Goal: Transaction & Acquisition: Purchase product/service

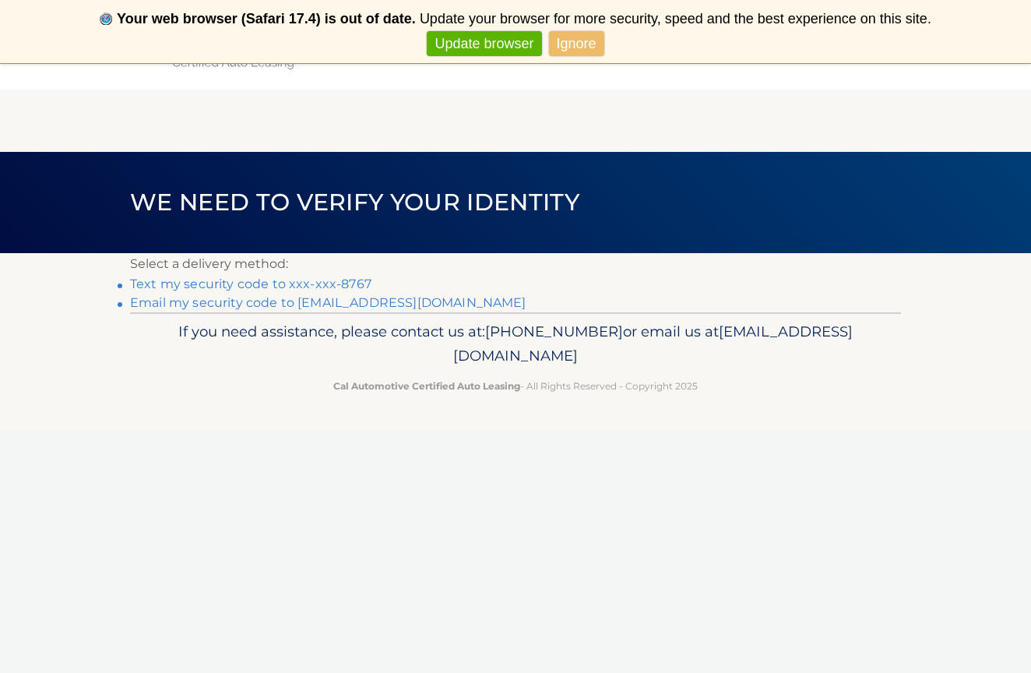
click at [229, 283] on link "Text my security code to xxx-xxx-8767" at bounding box center [250, 283] width 241 height 15
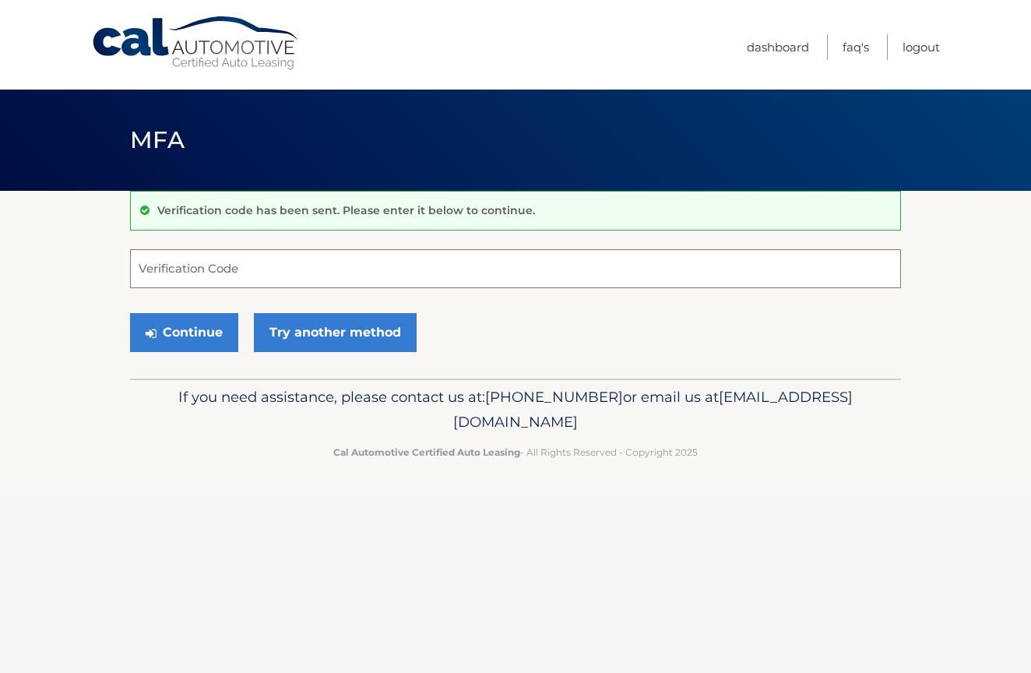
click at [213, 273] on input "Verification Code" at bounding box center [515, 268] width 771 height 39
type input "721894"
click at [179, 332] on button "Continue" at bounding box center [184, 332] width 108 height 39
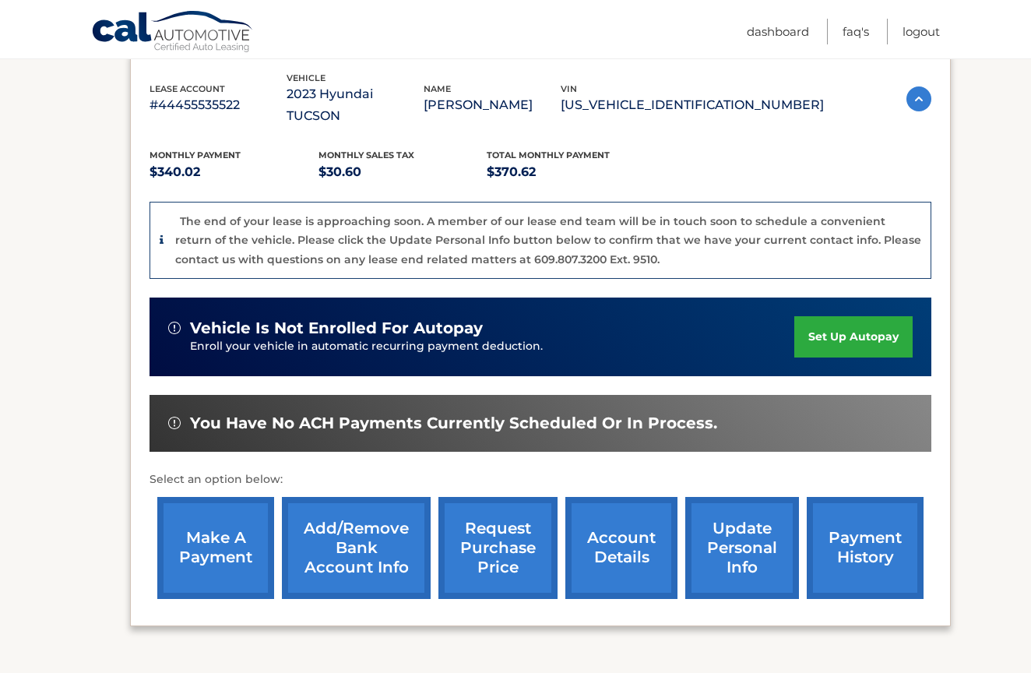
scroll to position [275, 0]
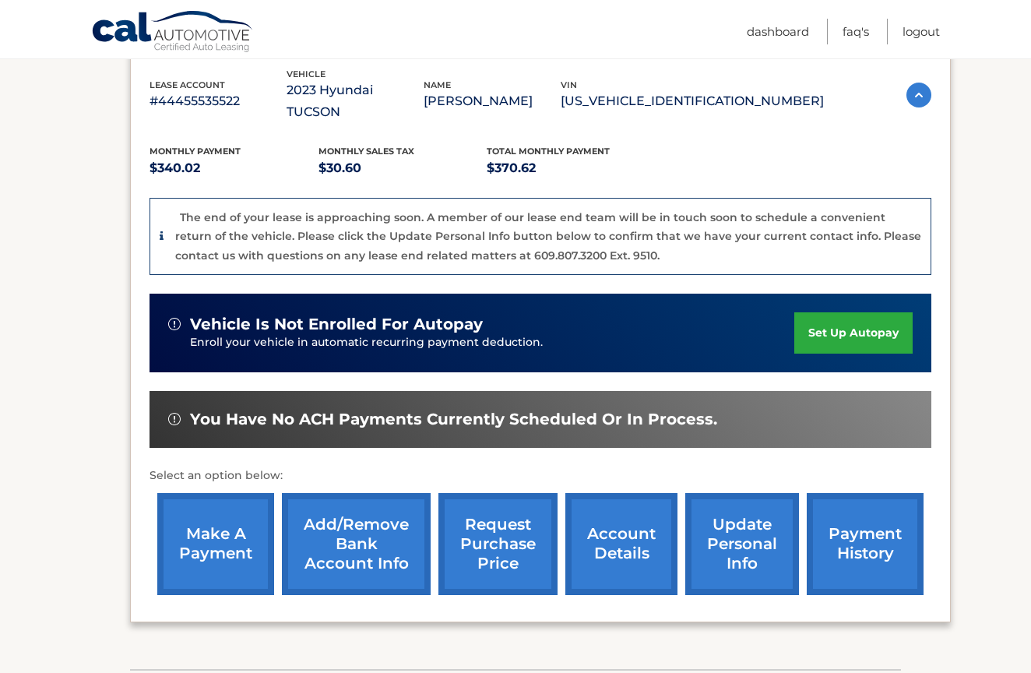
click at [183, 568] on link "make a payment" at bounding box center [215, 544] width 117 height 102
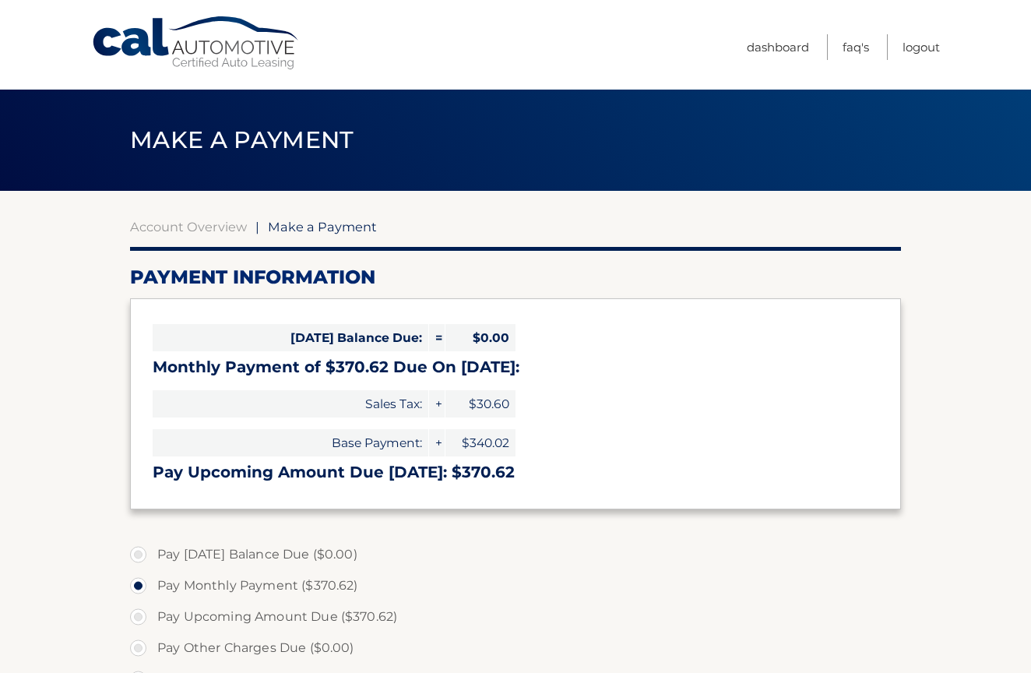
select select "ODY5NTQyMGMtZDE0OC00NmI5LTgyNDQtOTNmOWIwOTA3OWU1"
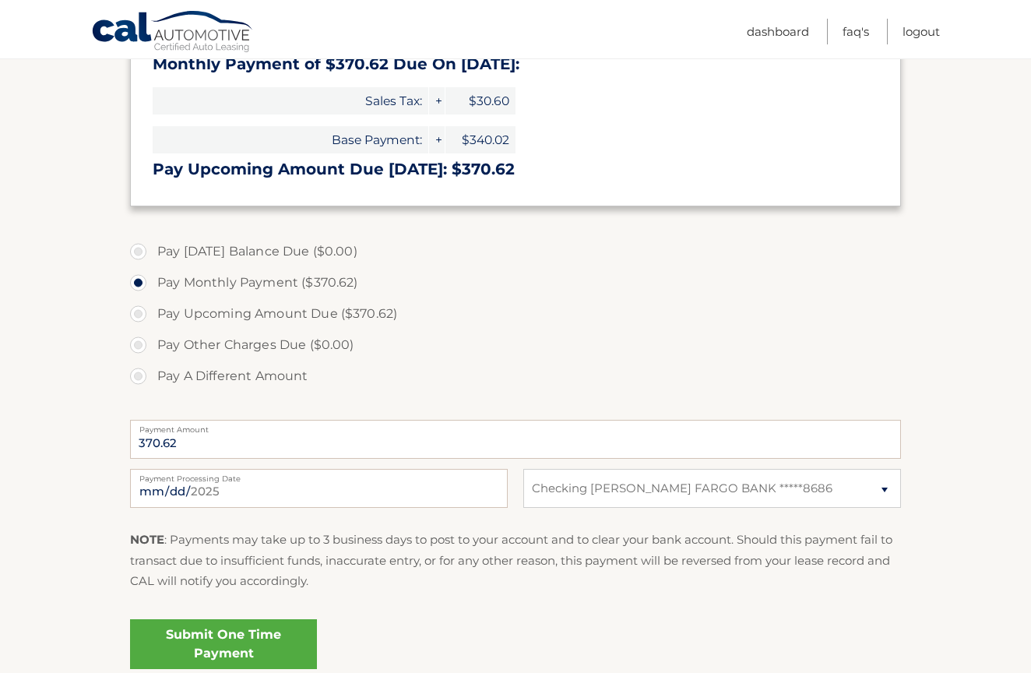
scroll to position [351, 0]
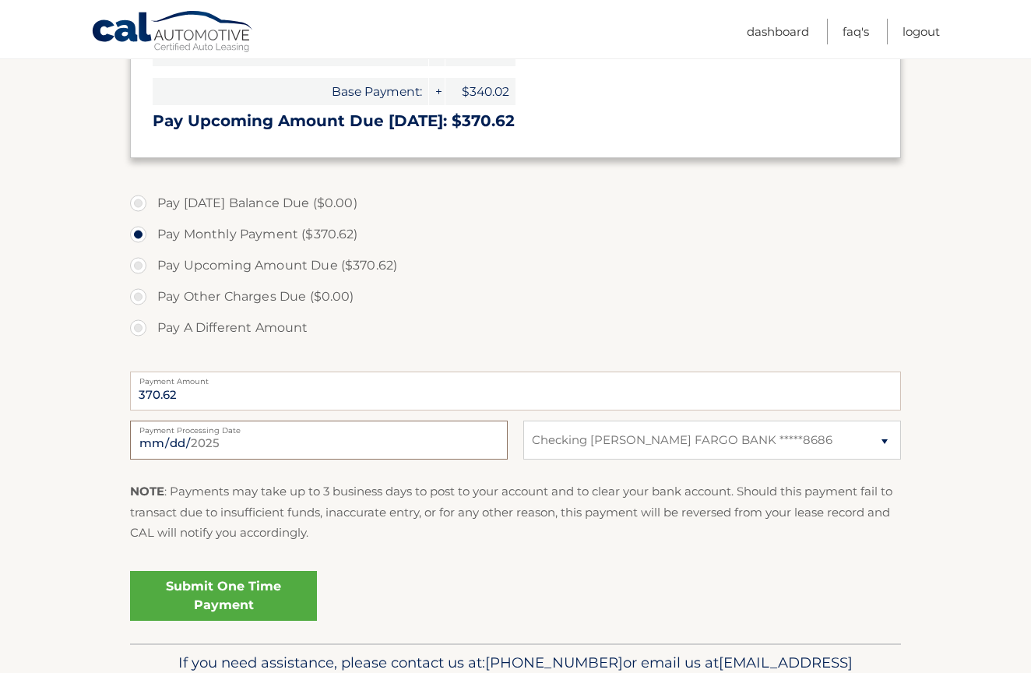
click at [170, 441] on input "2025-08-28" at bounding box center [319, 439] width 378 height 39
type input "2025-09-08"
click at [382, 549] on div "NOTE : Payments may take up to 3 business days to post to your account and to c…" at bounding box center [515, 517] width 771 height 73
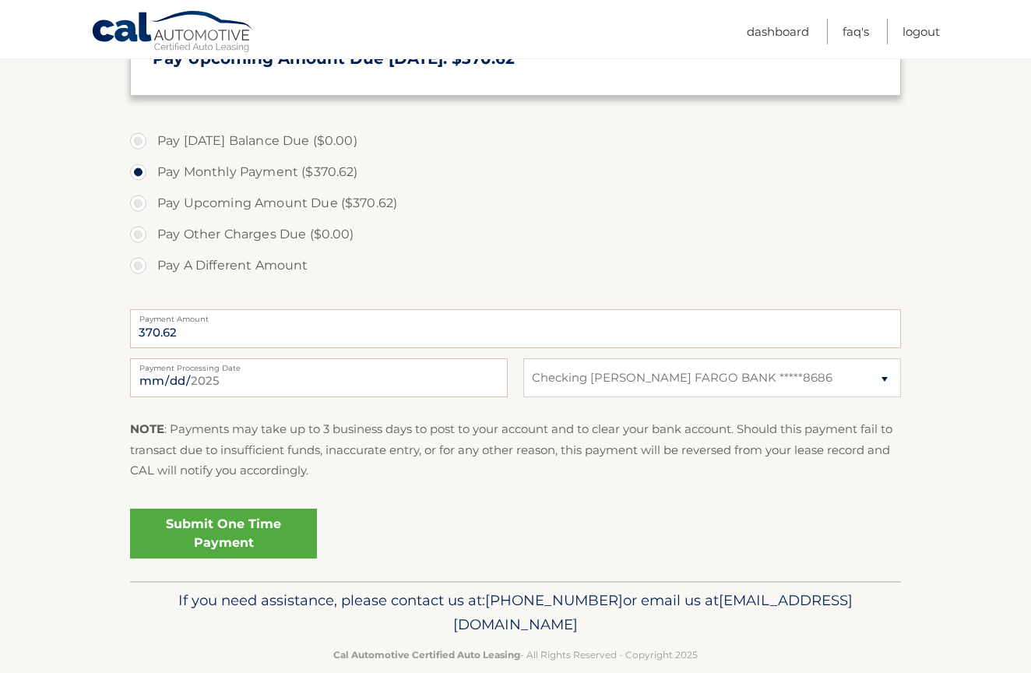
scroll to position [419, 0]
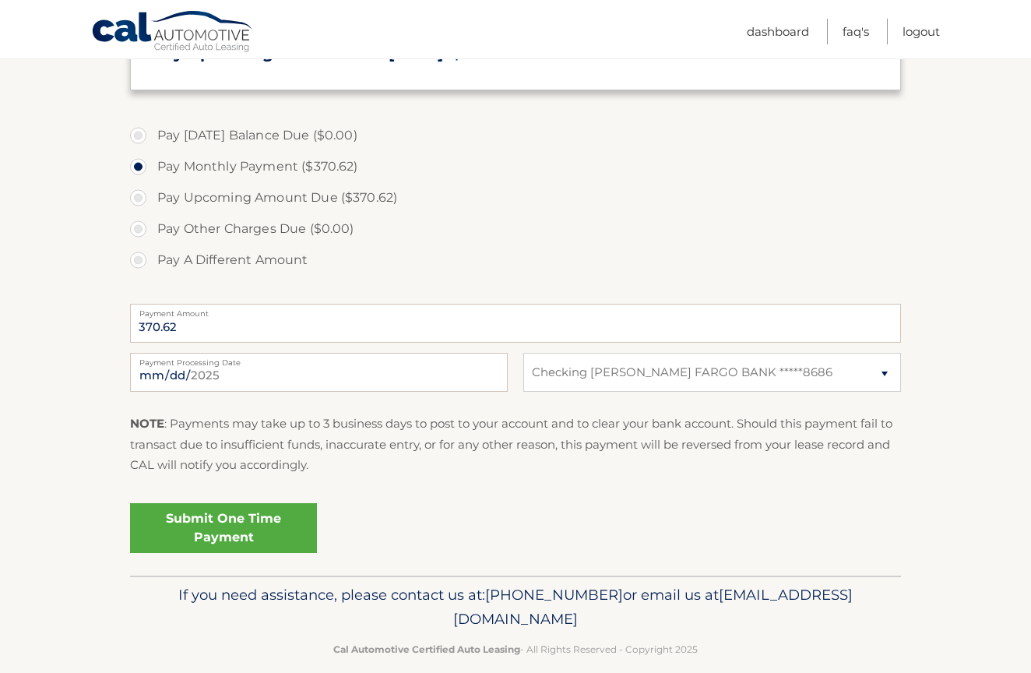
click at [192, 536] on link "Submit One Time Payment" at bounding box center [223, 528] width 187 height 50
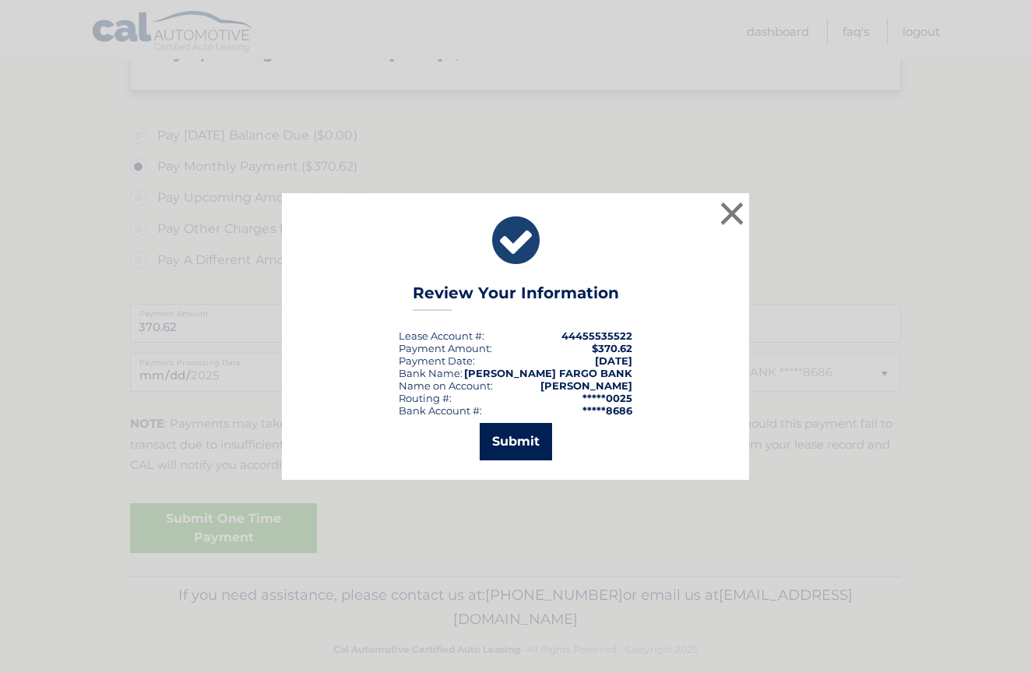
click at [516, 453] on button "Submit" at bounding box center [516, 441] width 72 height 37
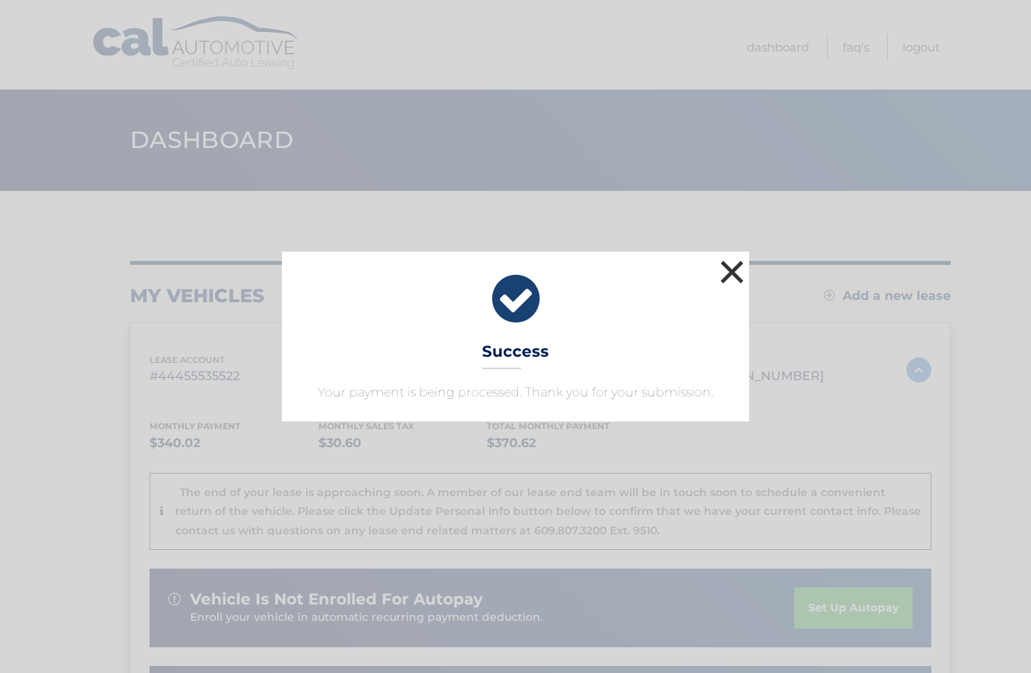
click at [737, 281] on button "×" at bounding box center [731, 271] width 31 height 31
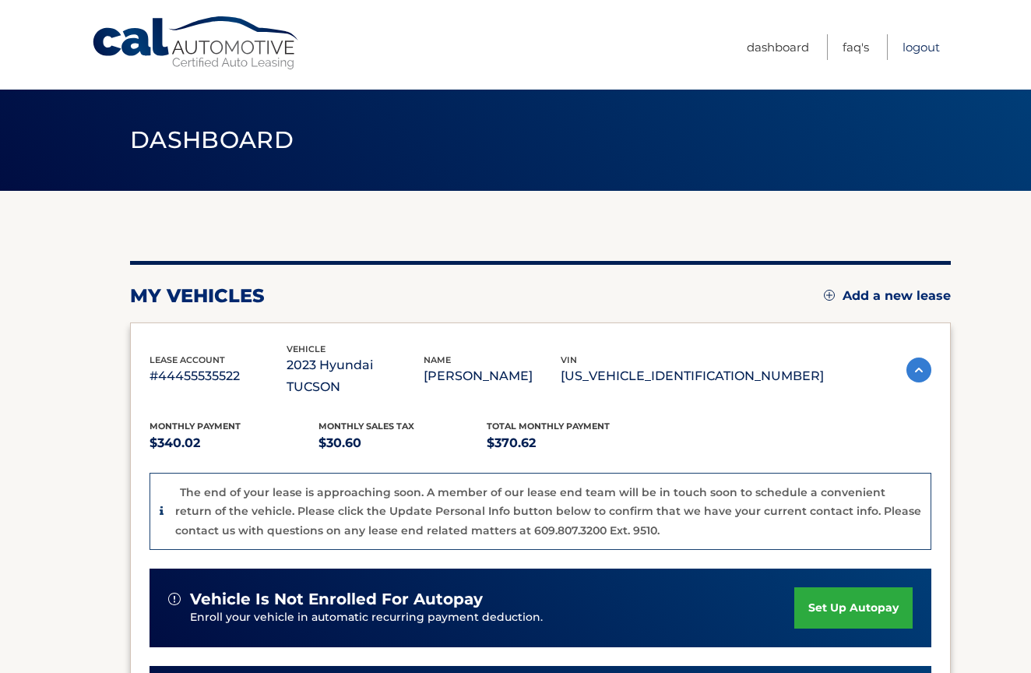
click at [925, 50] on link "Logout" at bounding box center [920, 47] width 37 height 26
